Goal: Find specific page/section

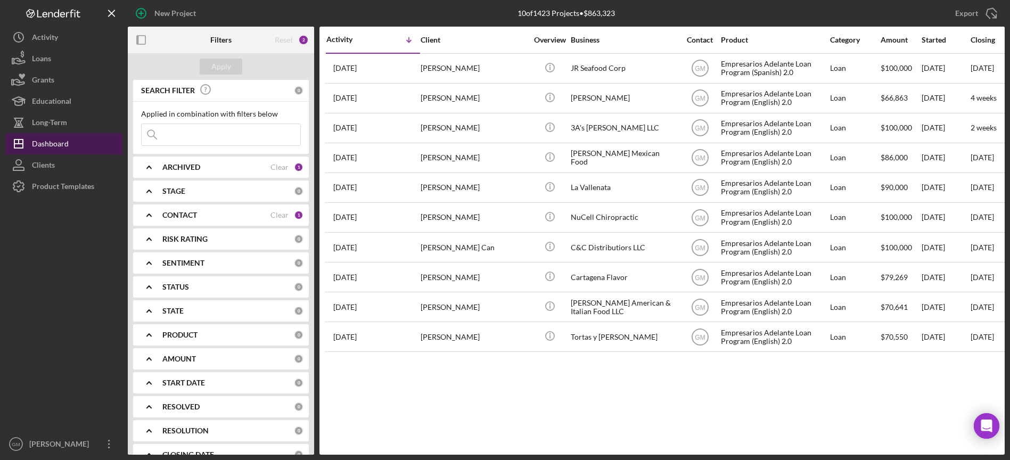
click at [62, 150] on div "Dashboard" at bounding box center [50, 145] width 37 height 24
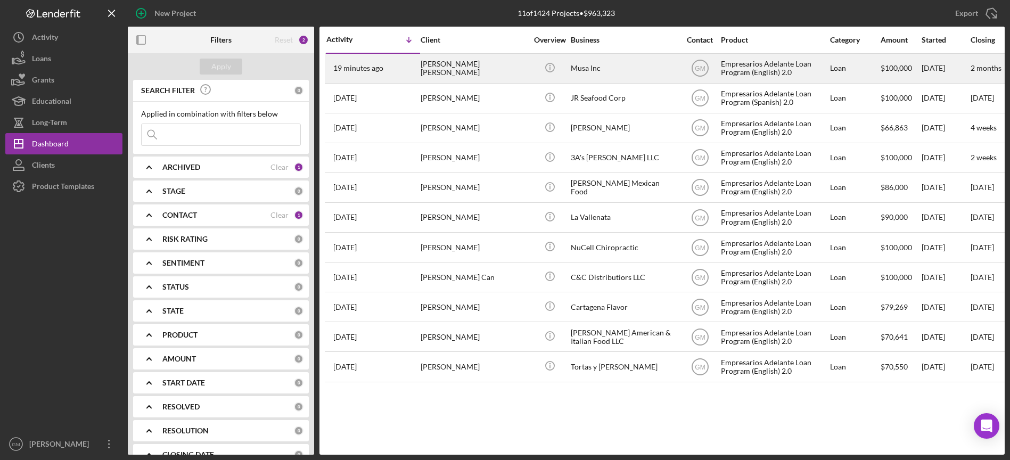
click at [639, 67] on div "Musa Inc" at bounding box center [624, 68] width 106 height 28
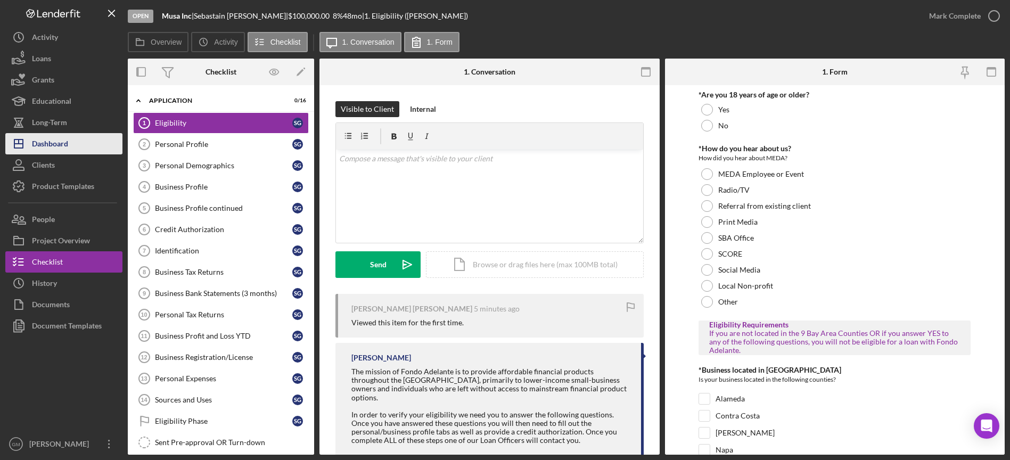
click at [55, 142] on div "Dashboard" at bounding box center [50, 145] width 36 height 24
